Goal: Task Accomplishment & Management: Manage account settings

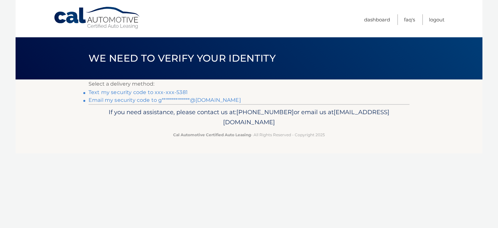
click at [151, 92] on link "Text my security code to xxx-xxx-5381" at bounding box center [138, 92] width 99 height 6
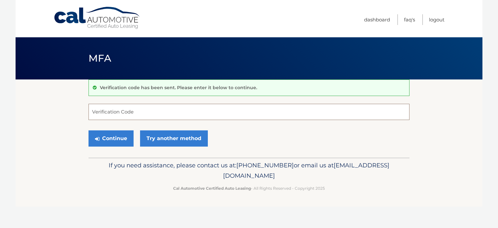
click at [151, 108] on input "Verification Code" at bounding box center [249, 112] width 321 height 16
type input "378144"
click at [112, 136] on button "Continue" at bounding box center [111, 138] width 45 height 16
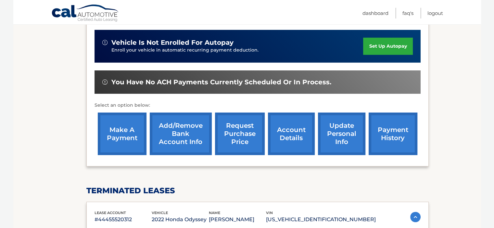
scroll to position [162, 0]
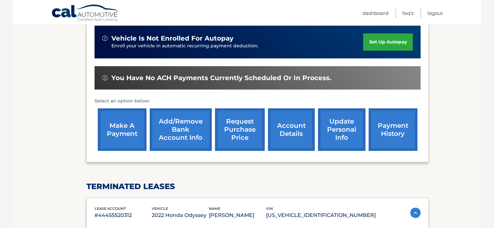
click at [395, 138] on link "payment history" at bounding box center [392, 129] width 49 height 43
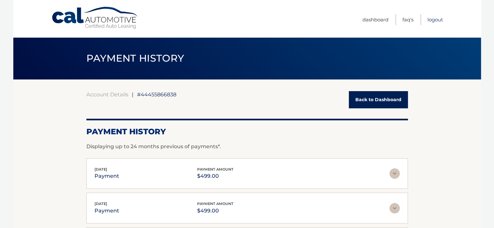
click at [431, 18] on link "Logout" at bounding box center [435, 19] width 16 height 11
